Goal: Find specific page/section: Find specific page/section

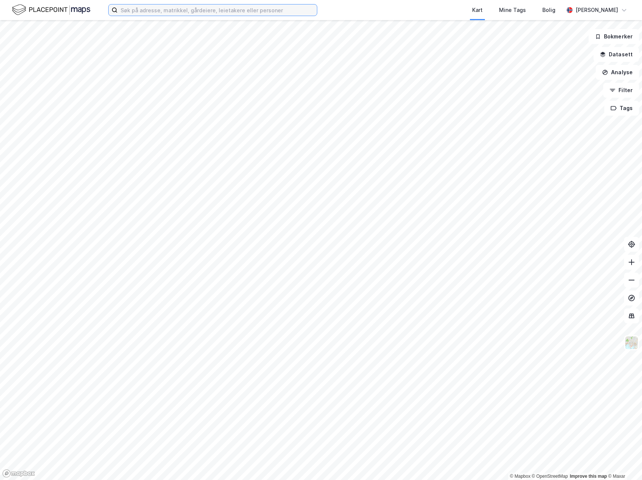
click at [128, 12] on input at bounding box center [217, 9] width 199 height 11
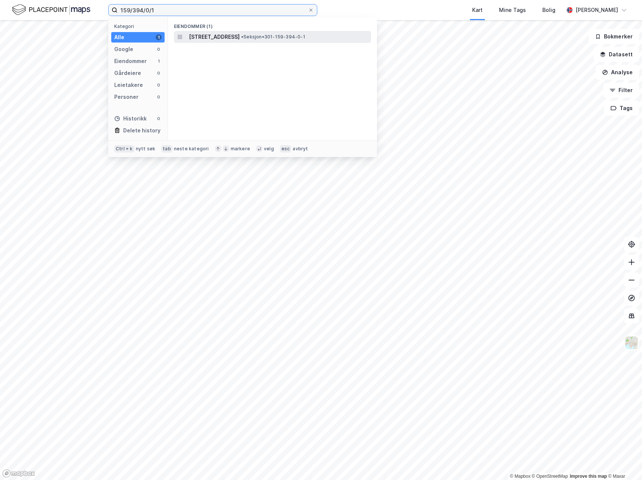
type input "159/394/0/1"
click at [240, 38] on span "[STREET_ADDRESS]" at bounding box center [214, 36] width 51 height 9
